Goal: Browse casually: Explore the website without a specific task or goal

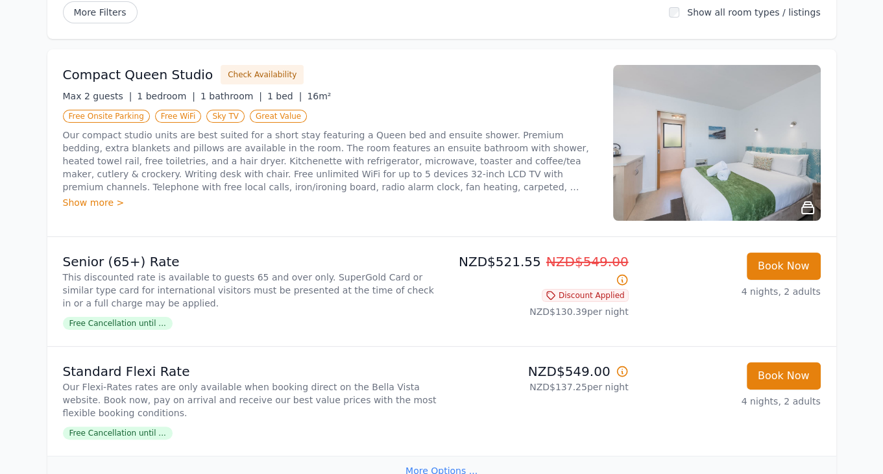
scroll to position [195, 0]
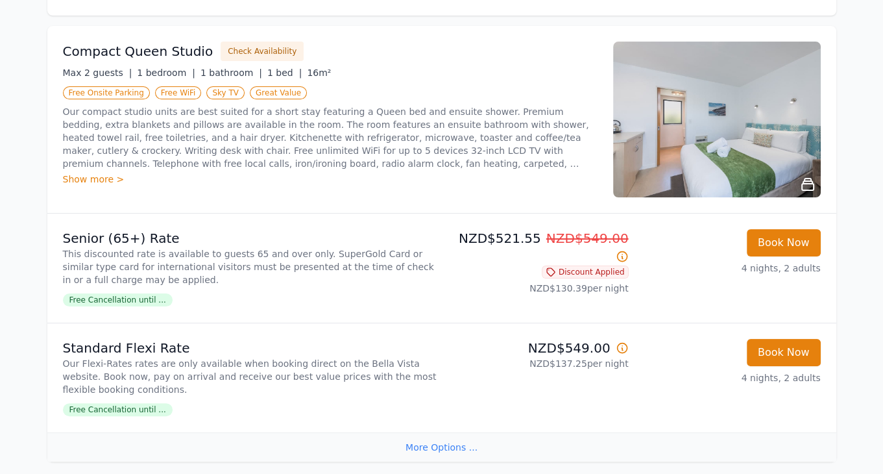
click at [752, 125] on img at bounding box center [717, 120] width 208 height 156
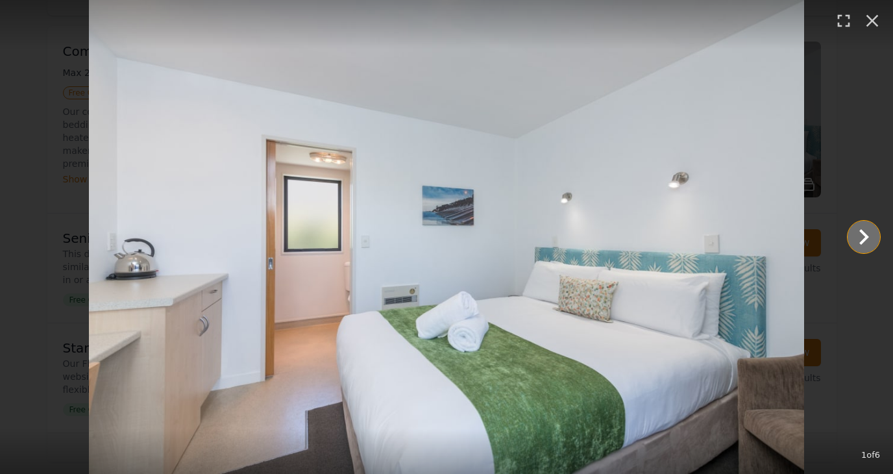
click at [872, 247] on icon "Show slide 2 of 6" at bounding box center [863, 236] width 31 height 31
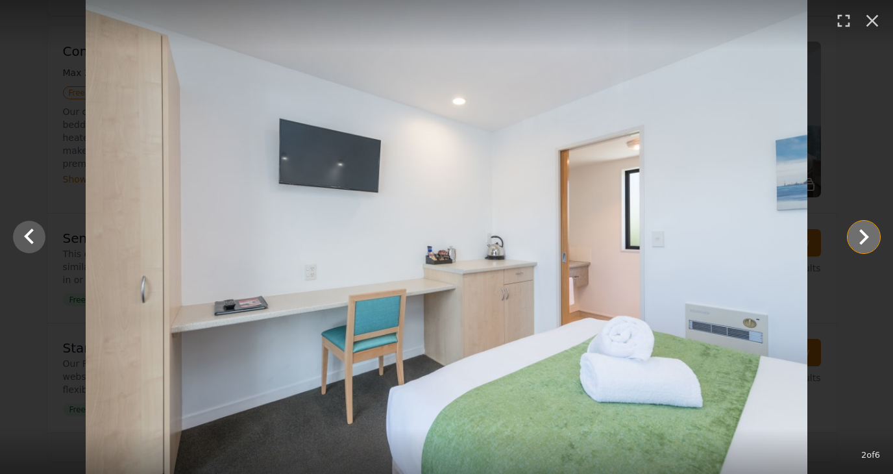
click at [872, 247] on icon "Show slide 3 of 6" at bounding box center [863, 236] width 31 height 31
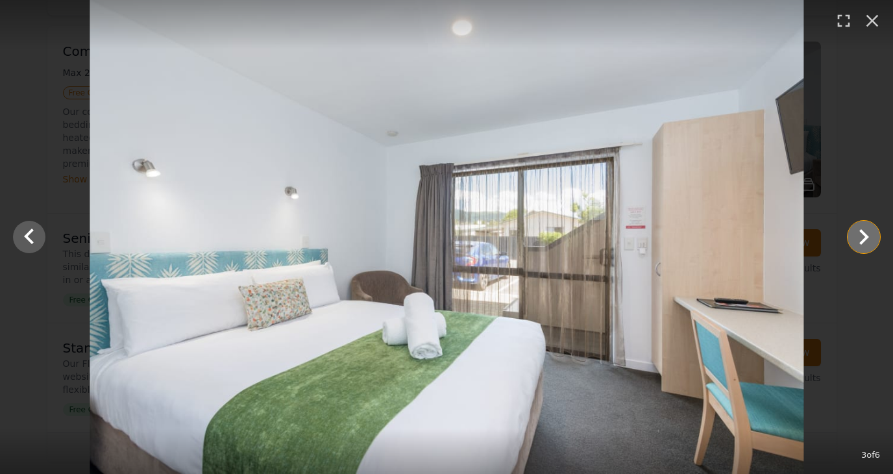
click at [872, 247] on icon "Show slide 4 of 6" at bounding box center [863, 236] width 31 height 31
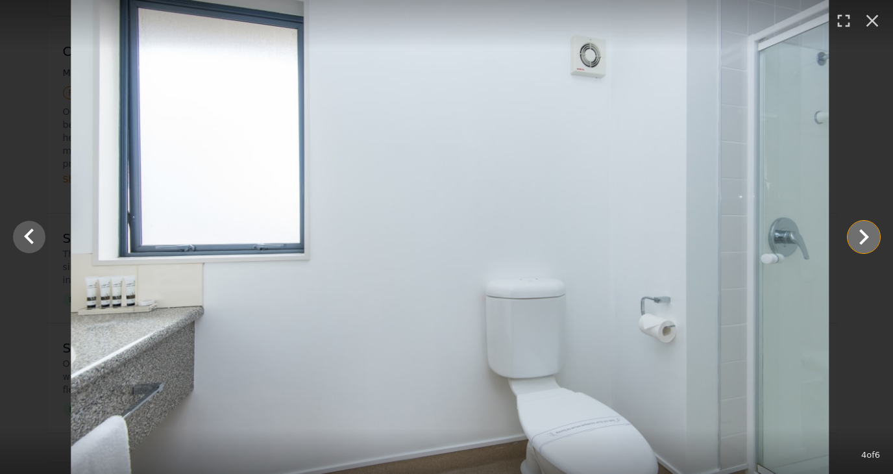
click at [872, 247] on icon "Show slide 5 of 6" at bounding box center [863, 236] width 31 height 31
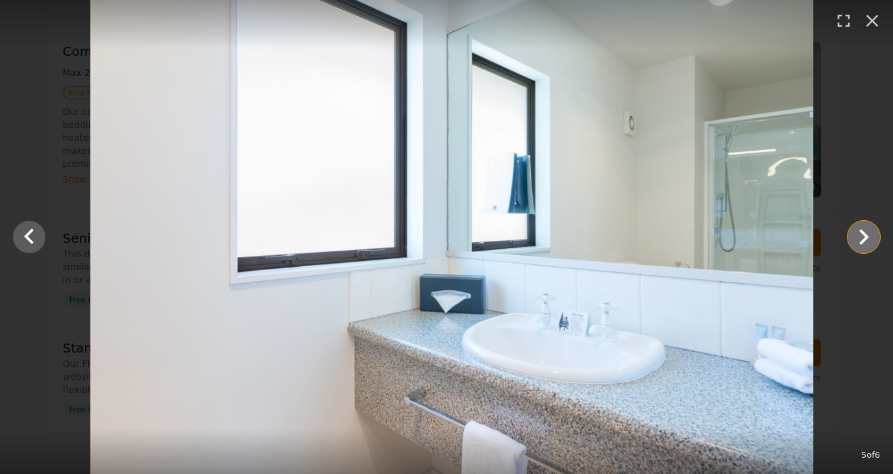
click at [872, 247] on icon "Show slide 6 of 6" at bounding box center [863, 236] width 31 height 31
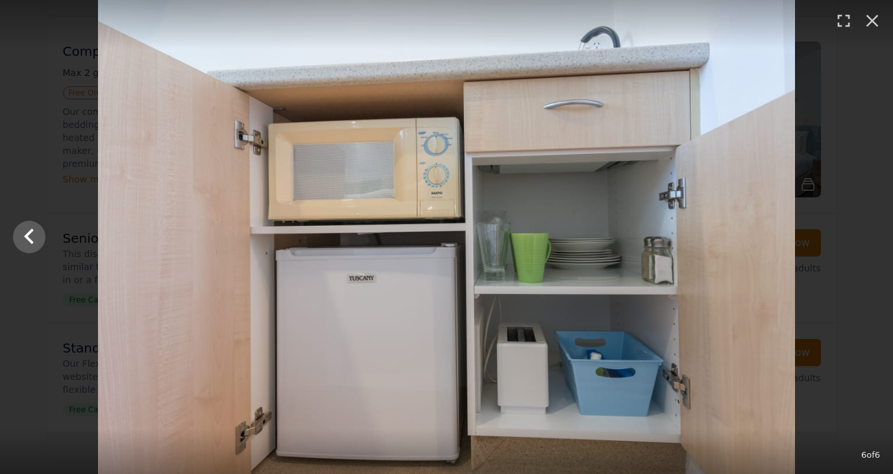
click at [872, 247] on div at bounding box center [446, 237] width 893 height 474
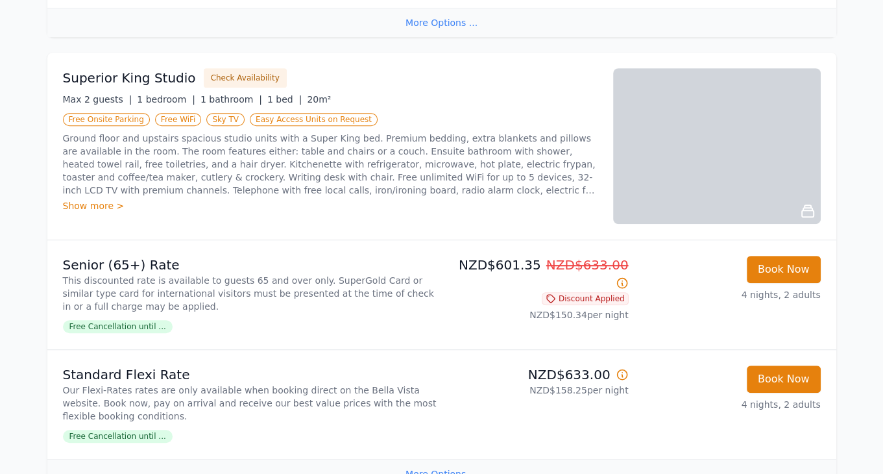
scroll to position [649, 0]
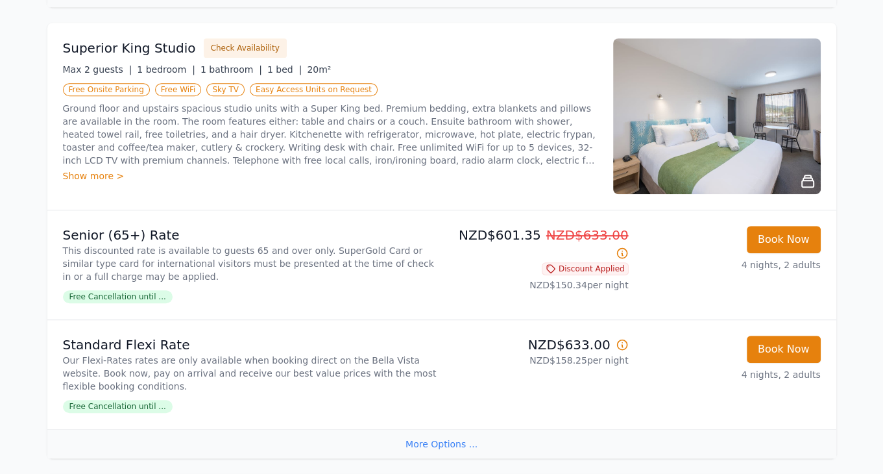
click at [752, 125] on img at bounding box center [717, 116] width 208 height 156
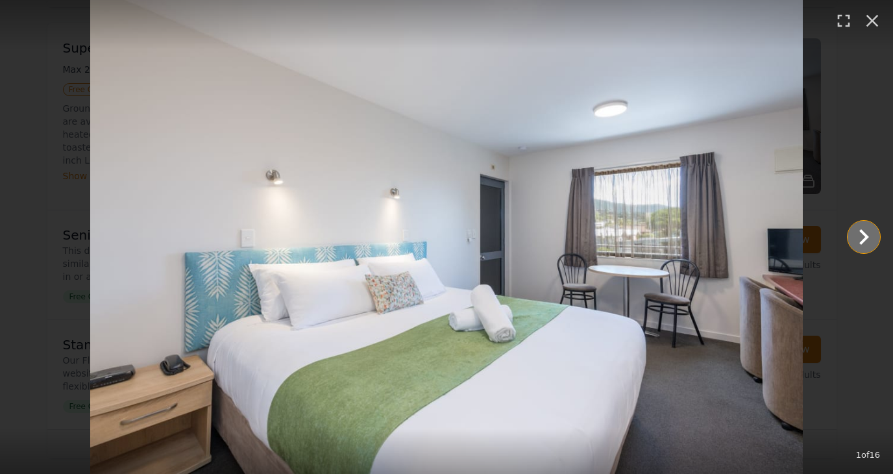
click at [859, 245] on icon "Show slide 2 of 16" at bounding box center [863, 236] width 31 height 31
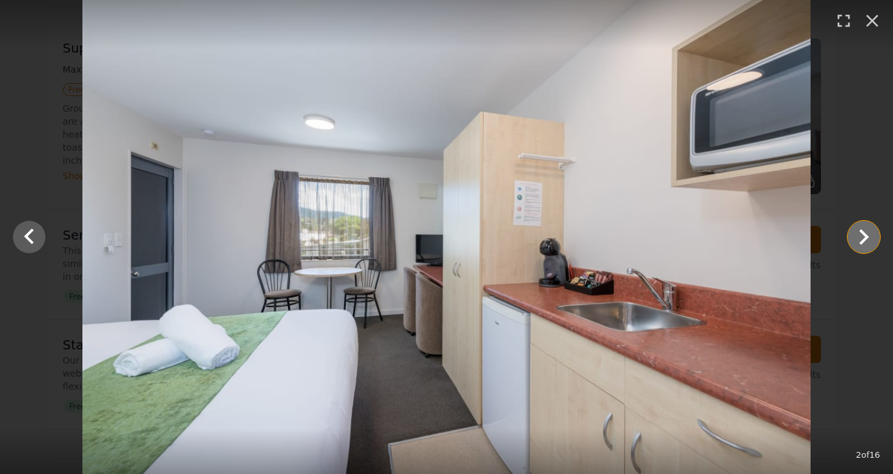
click at [859, 245] on icon "Show slide 3 of 16" at bounding box center [863, 236] width 31 height 31
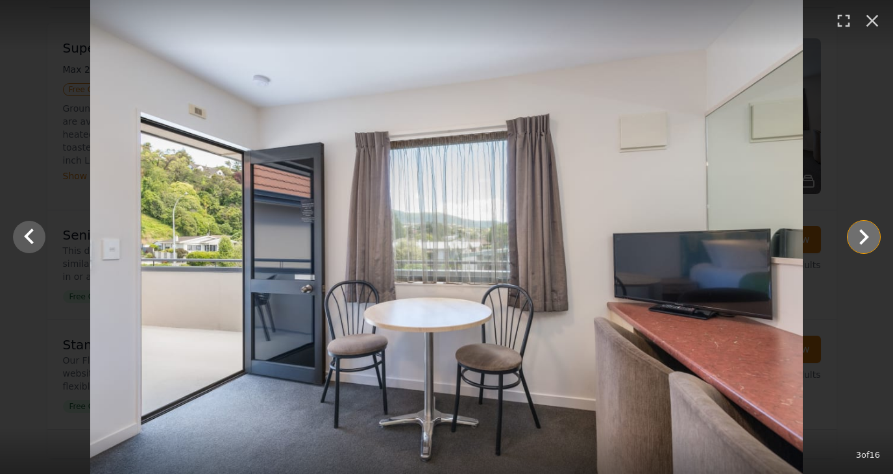
click at [859, 245] on icon "Show slide 4 of 16" at bounding box center [863, 236] width 31 height 31
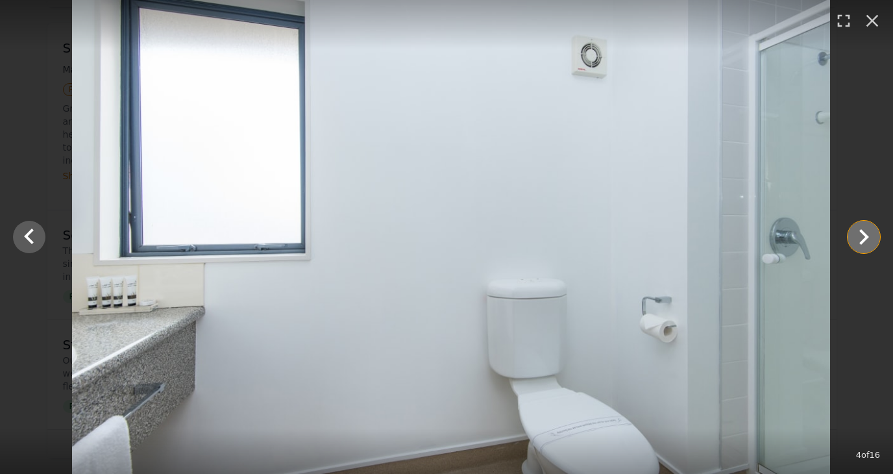
click at [859, 245] on icon "Show slide 5 of 16" at bounding box center [863, 236] width 31 height 31
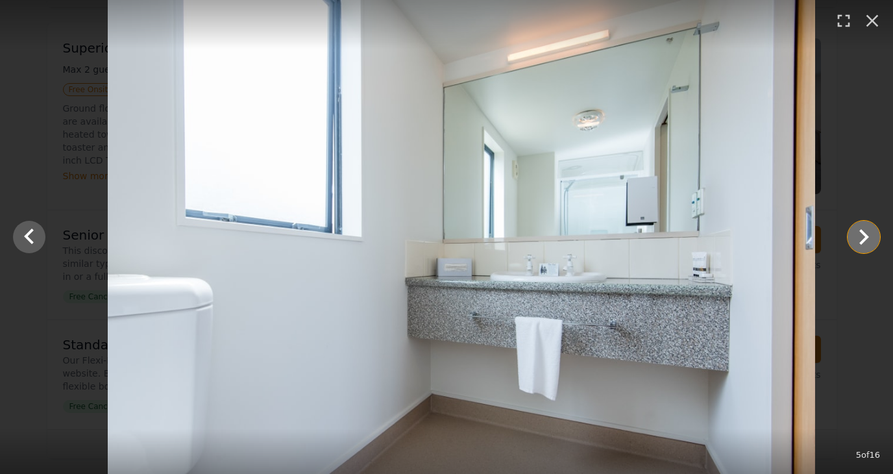
click at [859, 245] on icon "Show slide 6 of 16" at bounding box center [863, 236] width 31 height 31
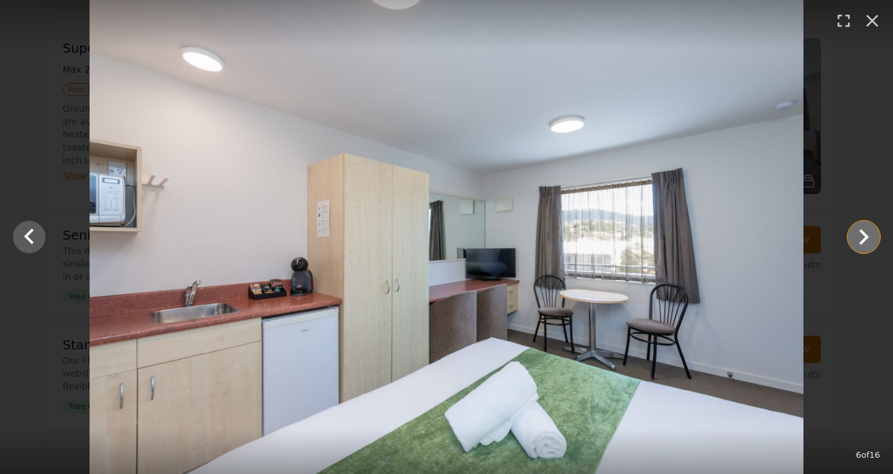
click at [859, 245] on icon "Show slide 7 of 16" at bounding box center [863, 236] width 31 height 31
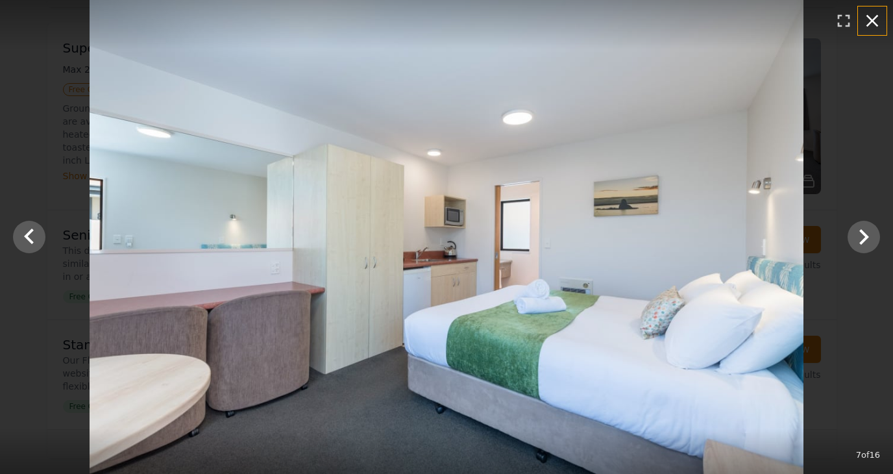
click at [869, 27] on icon "button" at bounding box center [872, 20] width 21 height 21
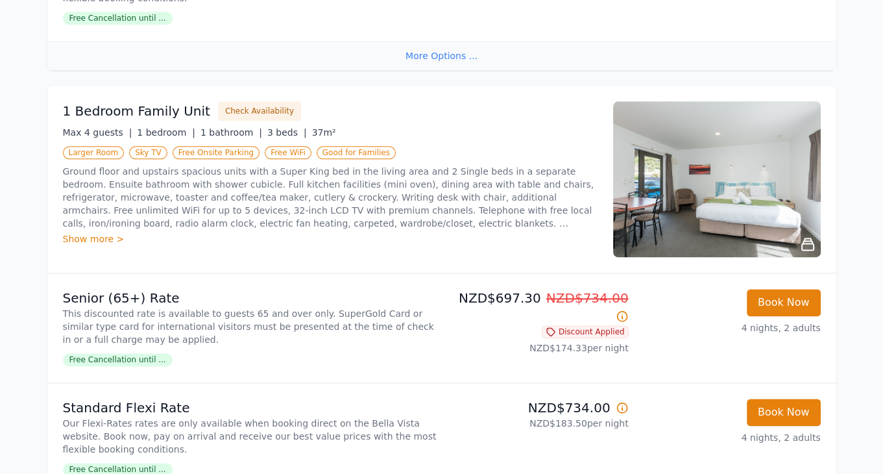
scroll to position [1492, 0]
